Goal: Information Seeking & Learning: Understand process/instructions

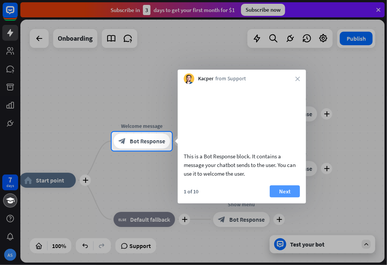
click at [276, 196] on button "Next" at bounding box center [285, 191] width 30 height 12
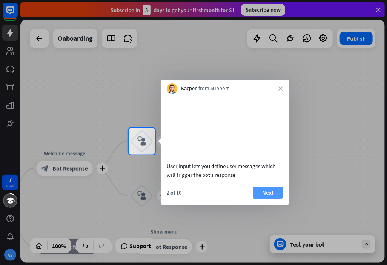
click at [279, 190] on button "Next" at bounding box center [268, 193] width 30 height 12
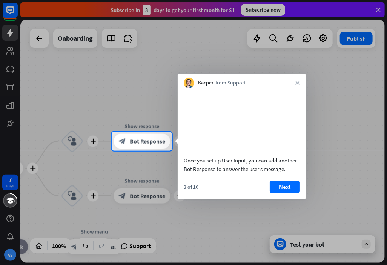
click at [289, 190] on div "Once you set up User Input, you can add another Bot Response to answer the user…" at bounding box center [242, 143] width 128 height 111
click at [288, 192] on button "Next" at bounding box center [285, 187] width 30 height 12
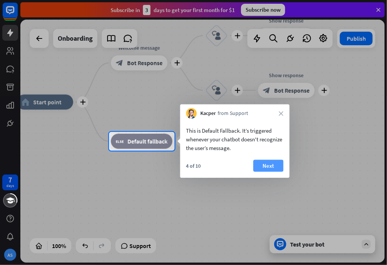
click at [272, 162] on button "Next" at bounding box center [269, 166] width 30 height 12
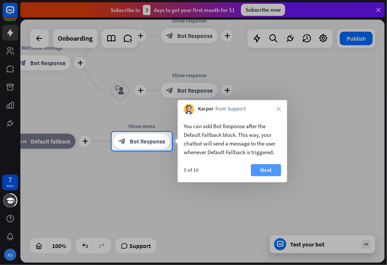
click at [260, 172] on button "Next" at bounding box center [266, 171] width 30 height 12
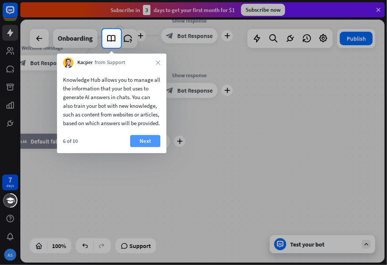
click at [144, 147] on button "Next" at bounding box center [145, 141] width 30 height 12
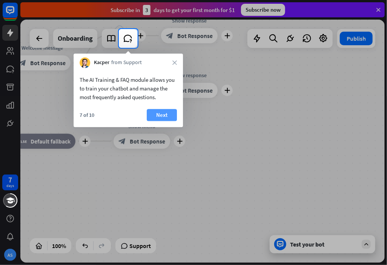
click at [163, 116] on button "Next" at bounding box center [162, 115] width 30 height 12
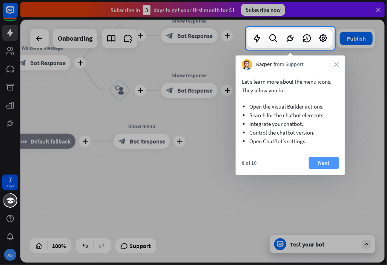
drag, startPoint x: 329, startPoint y: 165, endPoint x: 321, endPoint y: 164, distance: 8.4
click at [329, 165] on button "Next" at bounding box center [324, 163] width 30 height 12
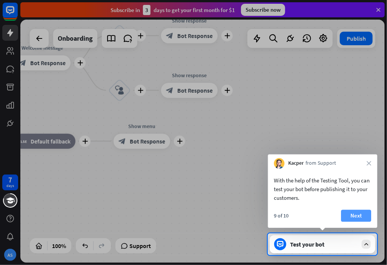
click at [358, 216] on button "Next" at bounding box center [356, 216] width 30 height 12
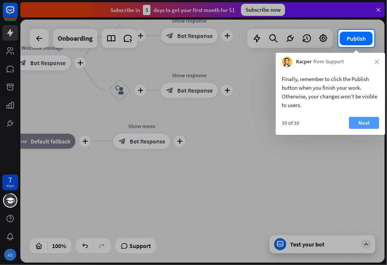
click at [358, 128] on button "Next" at bounding box center [364, 123] width 30 height 12
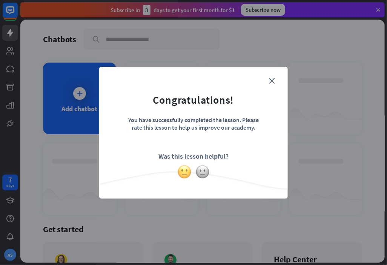
click at [186, 171] on img at bounding box center [185, 172] width 14 height 14
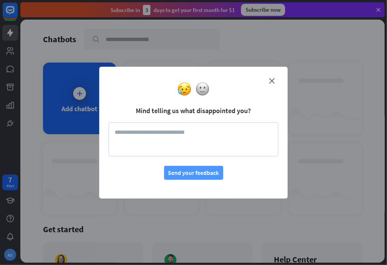
click at [193, 171] on button "Send your feedback" at bounding box center [193, 173] width 59 height 14
click at [206, 88] on img at bounding box center [203, 89] width 14 height 14
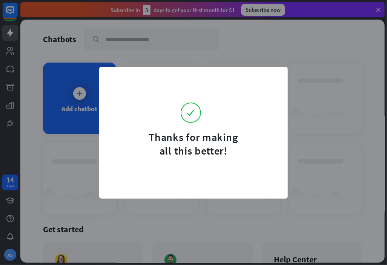
click at [205, 92] on form "Thanks for making all this better!" at bounding box center [194, 117] width 170 height 82
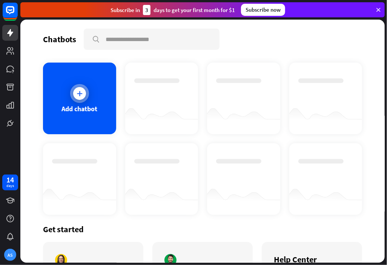
click at [76, 88] on div at bounding box center [79, 93] width 13 height 13
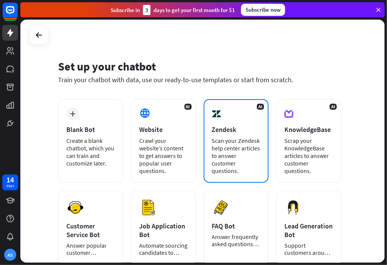
scroll to position [92, 0]
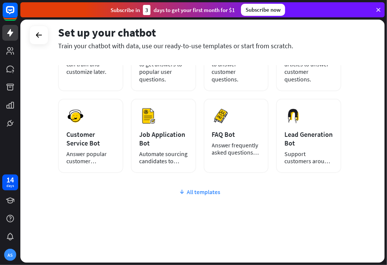
click at [202, 193] on div "All templates" at bounding box center [200, 192] width 284 height 8
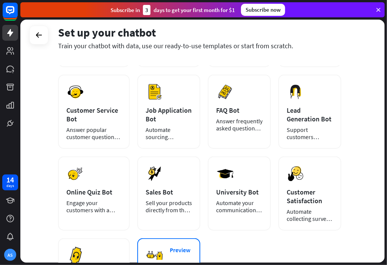
scroll to position [226, 0]
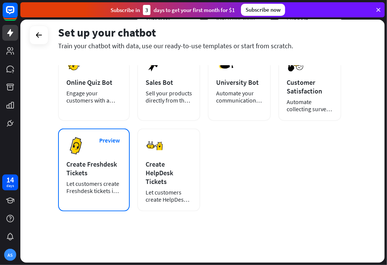
click at [76, 190] on div "Let customers create Freshdesk tickets in the [GEOGRAPHIC_DATA]." at bounding box center [93, 188] width 55 height 14
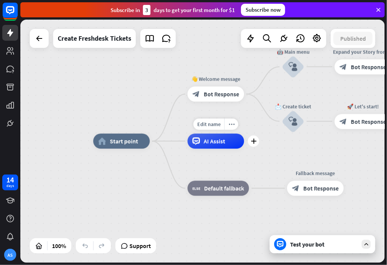
click at [214, 140] on span "AI Assist" at bounding box center [215, 142] width 22 height 8
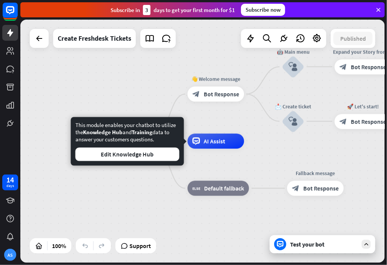
click at [134, 77] on div "home_2 Start point 👋 Welcome message block_bot_response Bot Response 🤖 Main men…" at bounding box center [202, 142] width 365 height 244
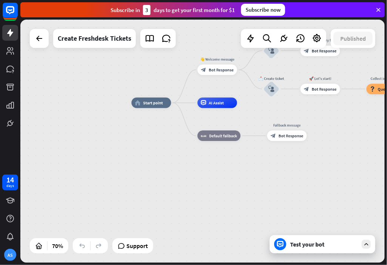
click at [295, 242] on div "Test your bot" at bounding box center [324, 245] width 68 height 8
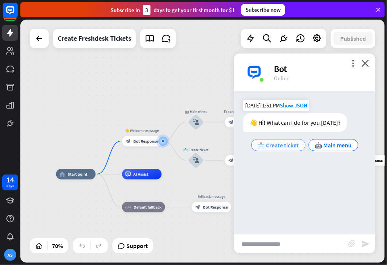
click at [275, 148] on span "📩 Create ticket" at bounding box center [279, 146] width 42 height 8
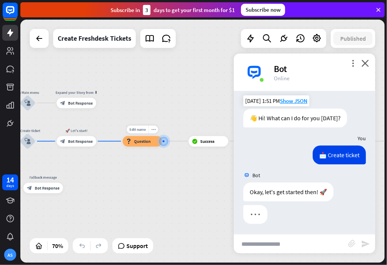
scroll to position [6, 0]
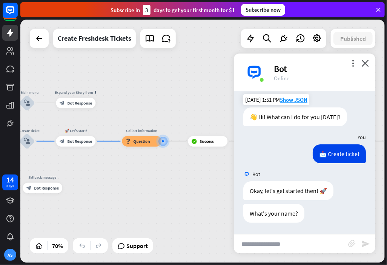
click at [263, 231] on div "Bot 👋 Hi! What can I do for you [DATE]? [DATE] 1:51 PM Show JSON You 📩 Create t…" at bounding box center [305, 162] width 142 height 143
click at [262, 218] on div "What's your name?" at bounding box center [274, 213] width 61 height 19
click at [271, 213] on div "What's your name?" at bounding box center [274, 213] width 61 height 19
click at [256, 249] on input "text" at bounding box center [291, 244] width 114 height 19
type input "*********"
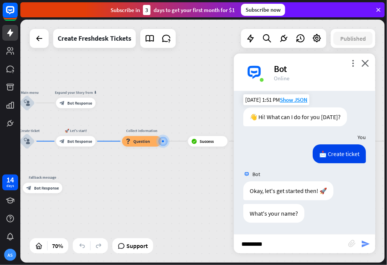
click at [367, 243] on icon "send" at bounding box center [365, 244] width 9 height 9
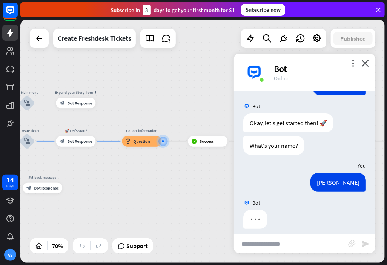
scroll to position [80, 0]
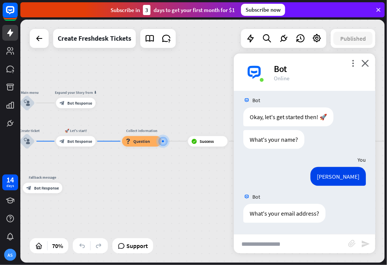
click at [269, 244] on input "text" at bounding box center [291, 244] width 114 height 19
click at [275, 247] on input "**********" at bounding box center [291, 244] width 114 height 19
type input "**********"
click at [364, 242] on icon "send" at bounding box center [365, 244] width 9 height 9
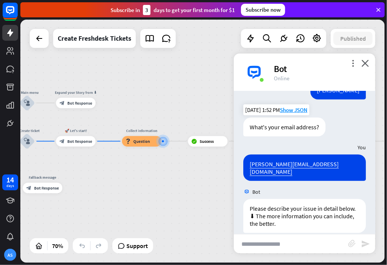
scroll to position [169, 0]
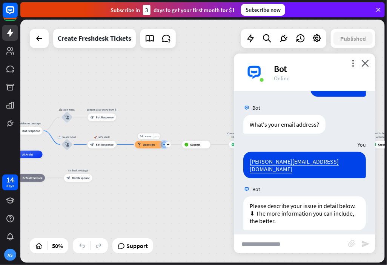
click at [165, 147] on div at bounding box center [164, 144] width 9 height 9
click at [163, 146] on div at bounding box center [164, 145] width 4 height 4
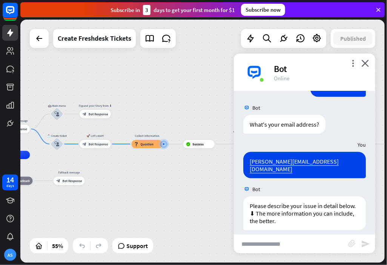
click at [275, 246] on input "text" at bounding box center [291, 244] width 114 height 19
type input "**"
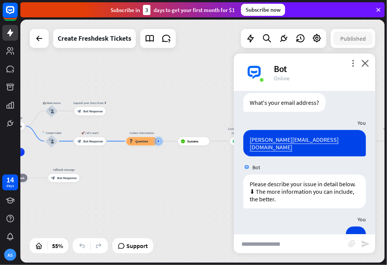
scroll to position [46, 0]
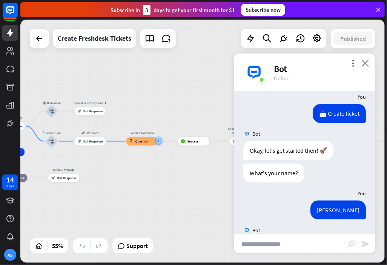
click at [365, 60] on icon "close" at bounding box center [366, 63] width 8 height 7
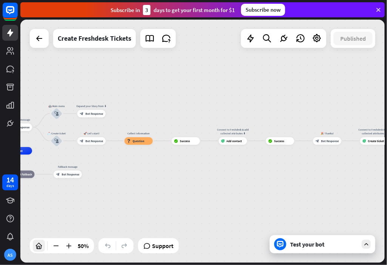
click at [36, 243] on icon at bounding box center [39, 246] width 8 height 8
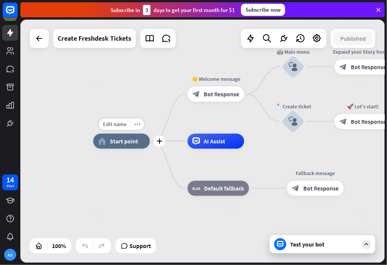
click at [123, 147] on div "home_2 Start point" at bounding box center [121, 141] width 57 height 15
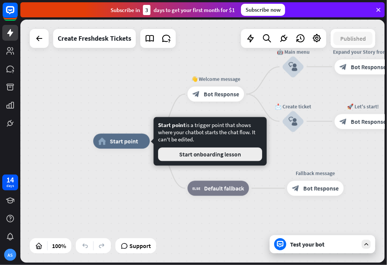
click at [196, 148] on button "Start onboarding lesson" at bounding box center [210, 155] width 104 height 14
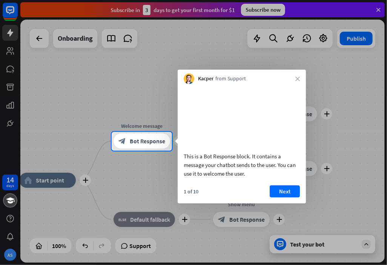
drag, startPoint x: 279, startPoint y: 198, endPoint x: 261, endPoint y: 185, distance: 22.3
click at [278, 198] on button "Next" at bounding box center [285, 191] width 30 height 12
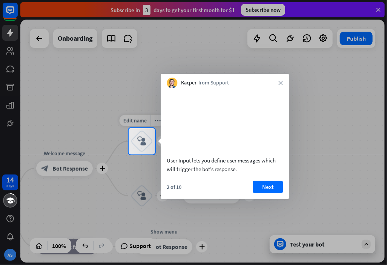
click at [148, 145] on div "block_user_input" at bounding box center [142, 141] width 23 height 23
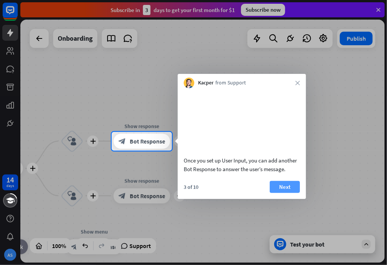
click at [273, 191] on button "Next" at bounding box center [285, 187] width 30 height 12
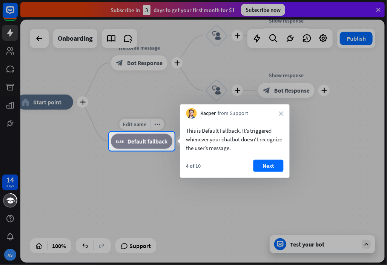
click at [160, 144] on span "Default fallback" at bounding box center [148, 142] width 40 height 8
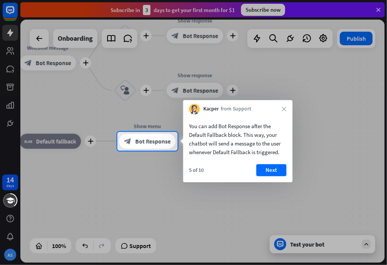
click at [196, 139] on div "You can add Bot Response after the Default Fallback block. This way, your chatb…" at bounding box center [238, 139] width 97 height 35
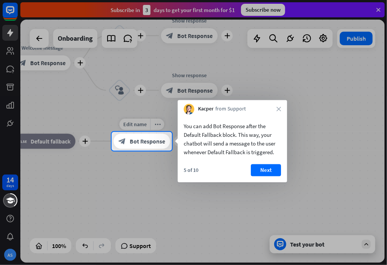
click at [142, 146] on div "block_bot_response Bot Response" at bounding box center [142, 141] width 57 height 15
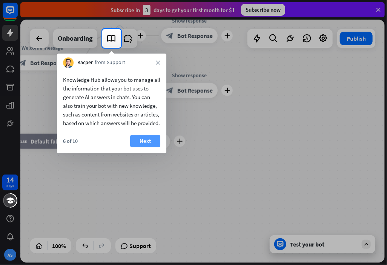
click at [142, 147] on button "Next" at bounding box center [145, 141] width 30 height 12
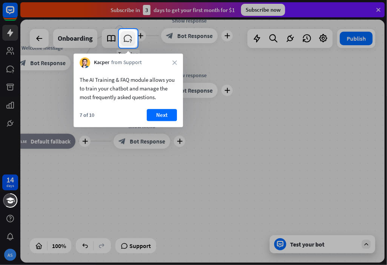
click at [131, 34] on icon at bounding box center [128, 39] width 10 height 10
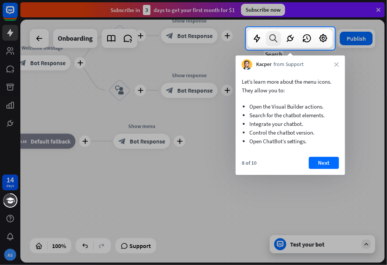
click at [270, 34] on icon at bounding box center [274, 39] width 10 height 10
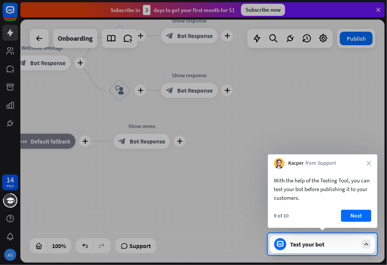
drag, startPoint x: 312, startPoint y: 245, endPoint x: 294, endPoint y: 221, distance: 30.7
click at [307, 240] on div "Test your bot" at bounding box center [323, 245] width 106 height 18
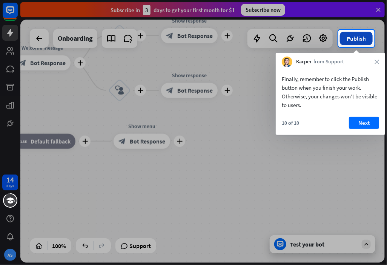
click at [368, 37] on button "Publish" at bounding box center [356, 39] width 33 height 14
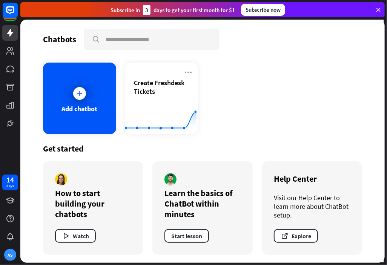
click at [383, 6] on div "Subscribe [DATE] to get your first month for $1 Subscribe now" at bounding box center [202, 9] width 365 height 15
click at [375, 8] on div "Subscribe [DATE] to get your first month for $1 Subscribe now" at bounding box center [202, 9] width 365 height 15
click at [379, 11] on icon at bounding box center [378, 9] width 7 height 7
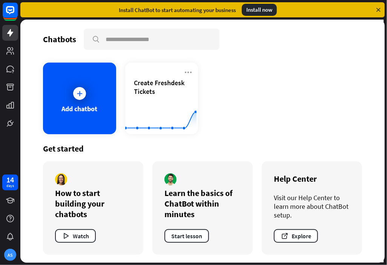
click at [379, 9] on icon at bounding box center [378, 9] width 7 height 7
